Goal: Task Accomplishment & Management: Complete application form

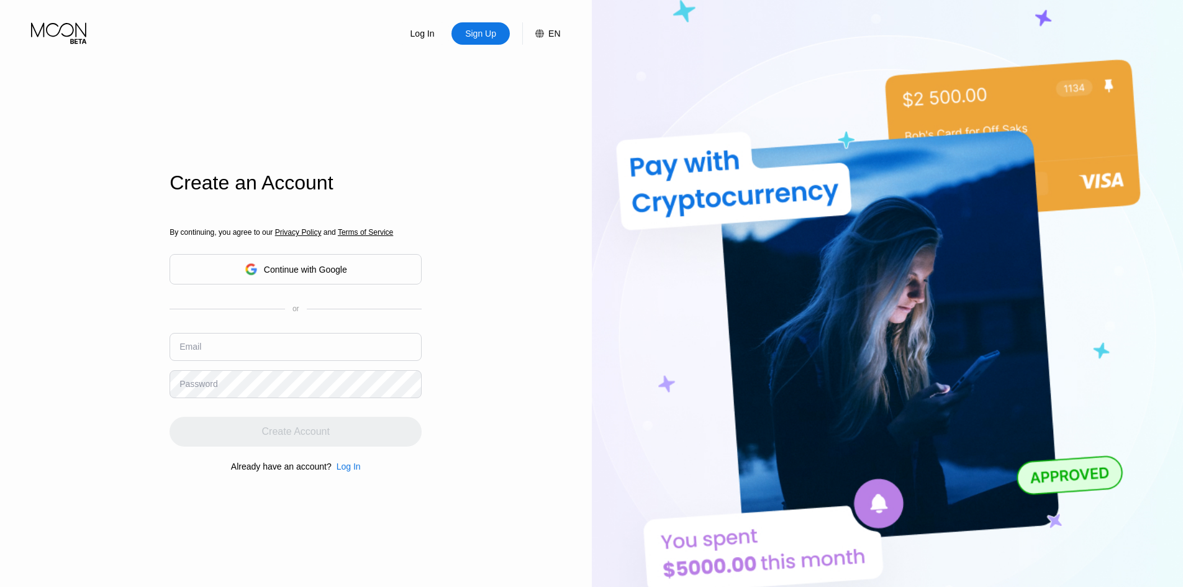
click at [257, 345] on input "text" at bounding box center [296, 347] width 252 height 28
paste input "[EMAIL_ADDRESS][DOMAIN_NAME]"
type input "[EMAIL_ADDRESS][DOMAIN_NAME]"
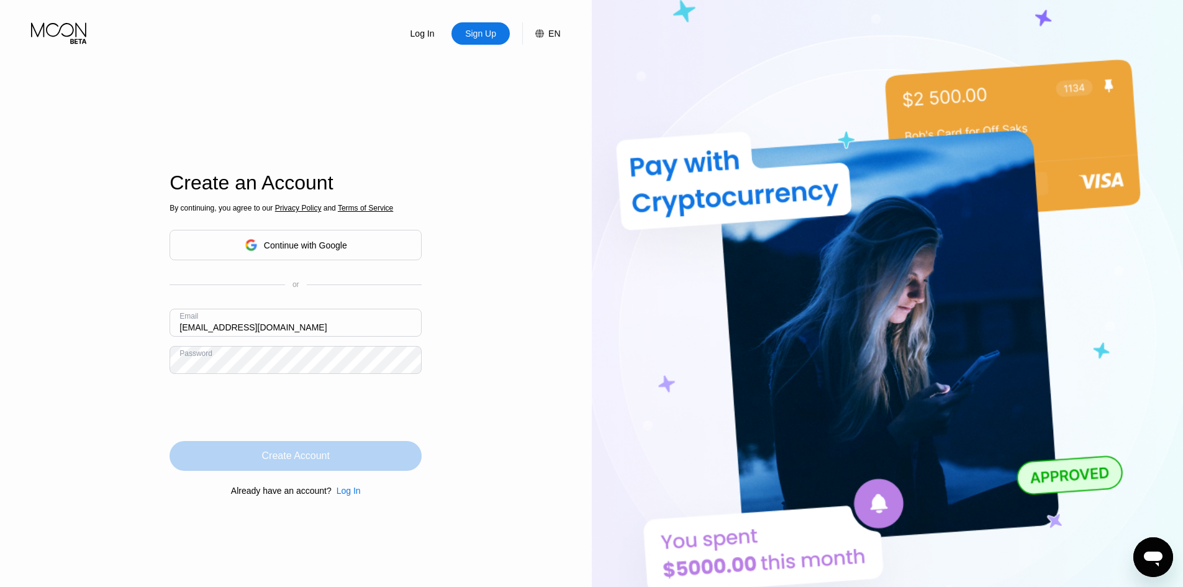
click at [263, 458] on div "Create Account" at bounding box center [296, 456] width 68 height 12
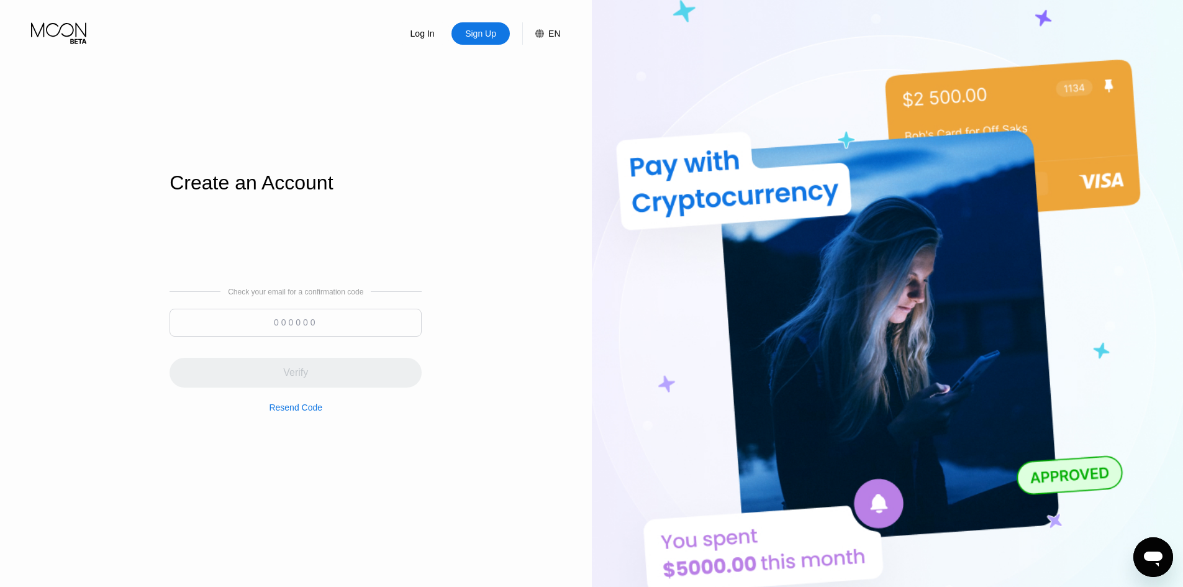
click at [332, 322] on input at bounding box center [296, 323] width 252 height 28
paste input "786006"
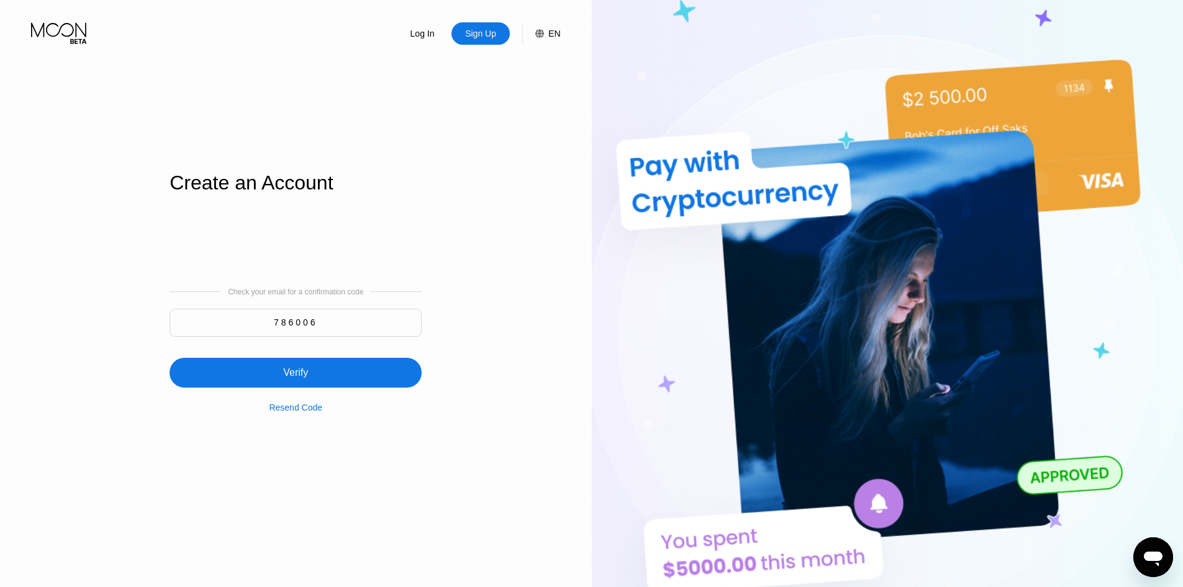
type input "786006"
click at [342, 372] on div "Verify" at bounding box center [296, 373] width 252 height 30
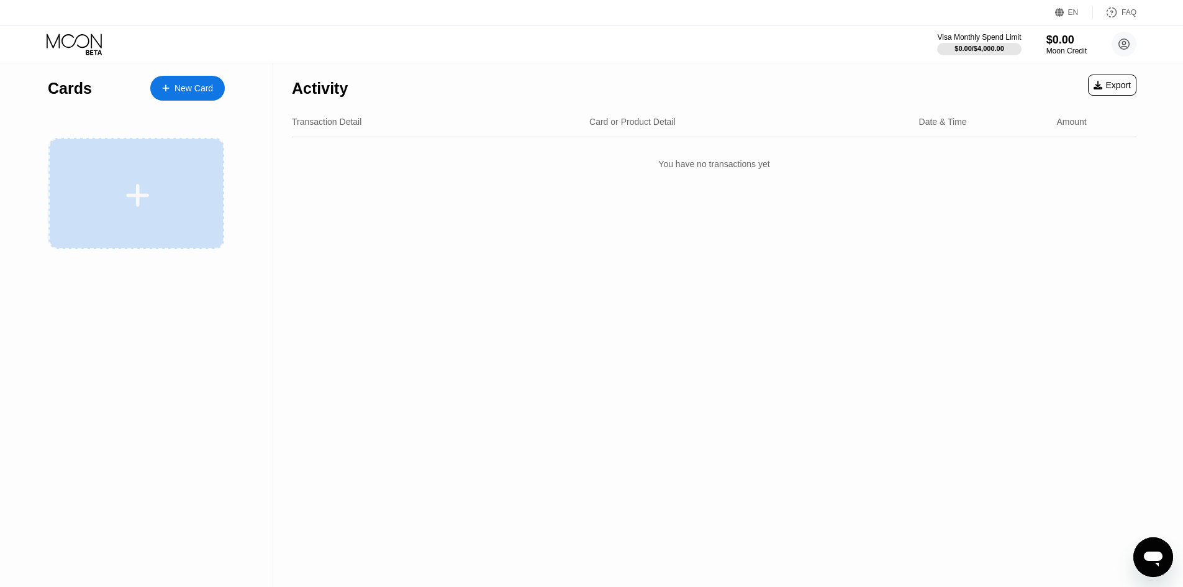
click at [153, 186] on div at bounding box center [138, 195] width 154 height 28
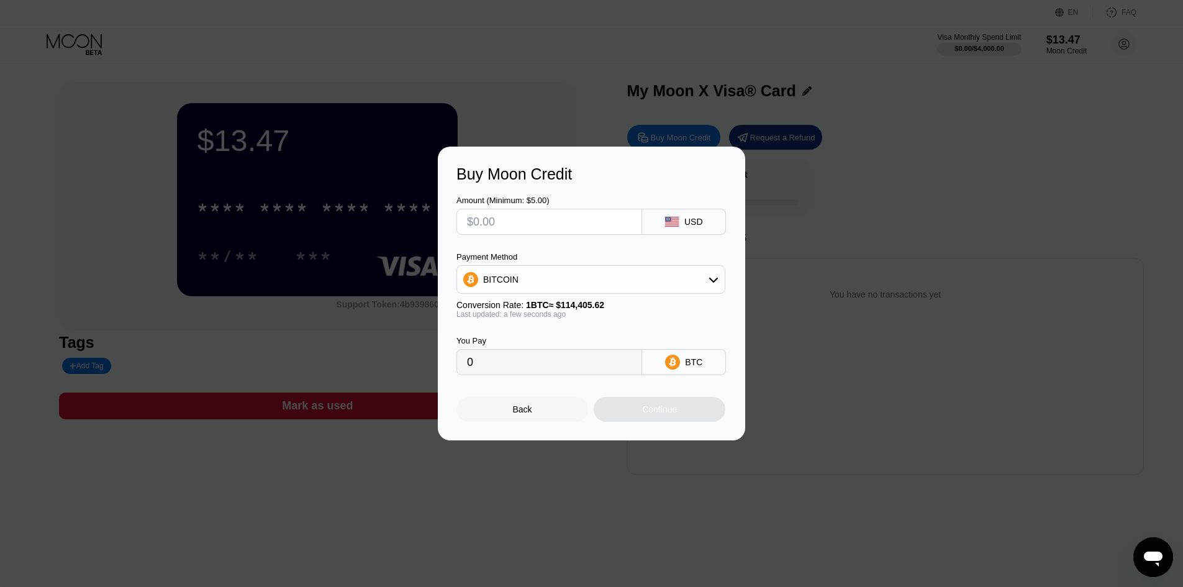
click at [522, 486] on div at bounding box center [596, 293] width 1193 height 587
click at [523, 414] on div "Back" at bounding box center [522, 409] width 19 height 10
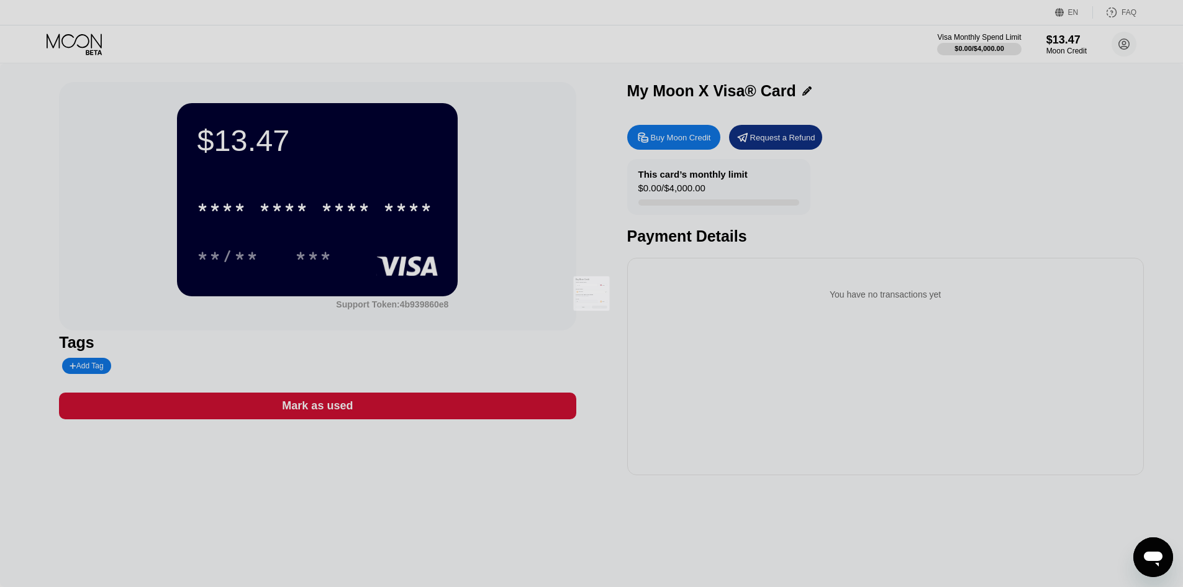
click at [434, 511] on div at bounding box center [596, 293] width 1193 height 587
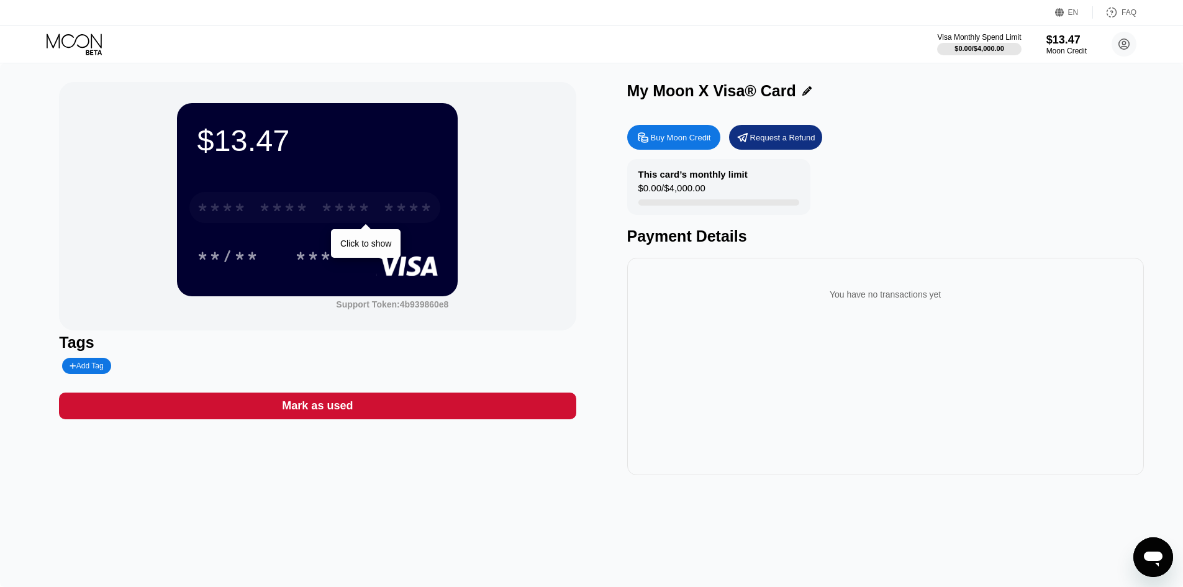
click at [332, 212] on div "* * * *" at bounding box center [346, 209] width 50 height 20
click at [371, 219] on div "* * * *" at bounding box center [346, 209] width 50 height 20
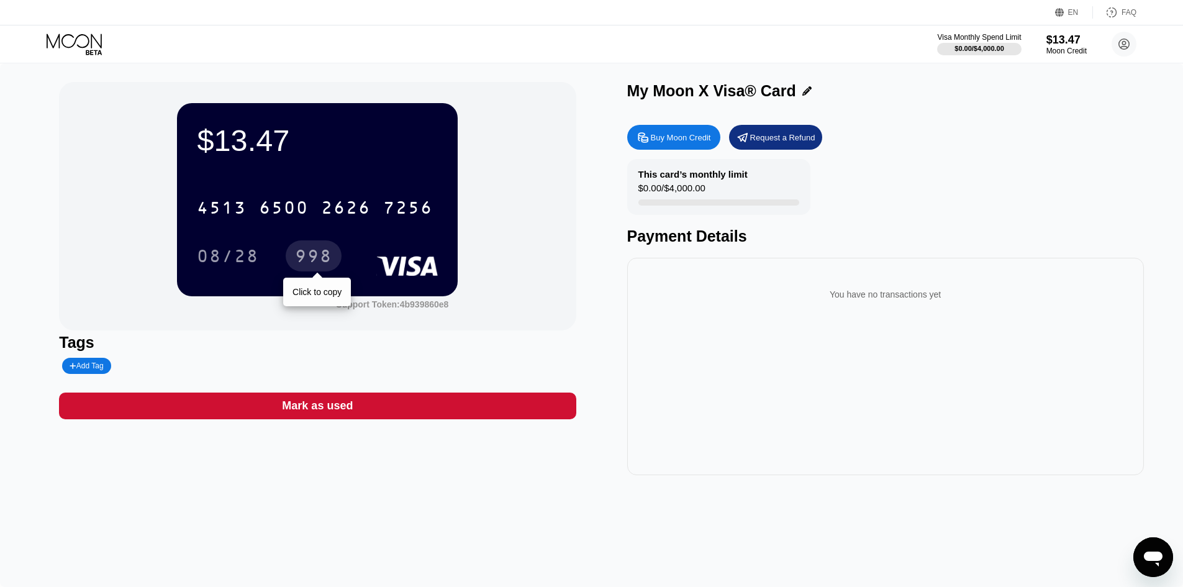
click at [329, 261] on div "998" at bounding box center [313, 258] width 37 height 20
